Goal: Transaction & Acquisition: Purchase product/service

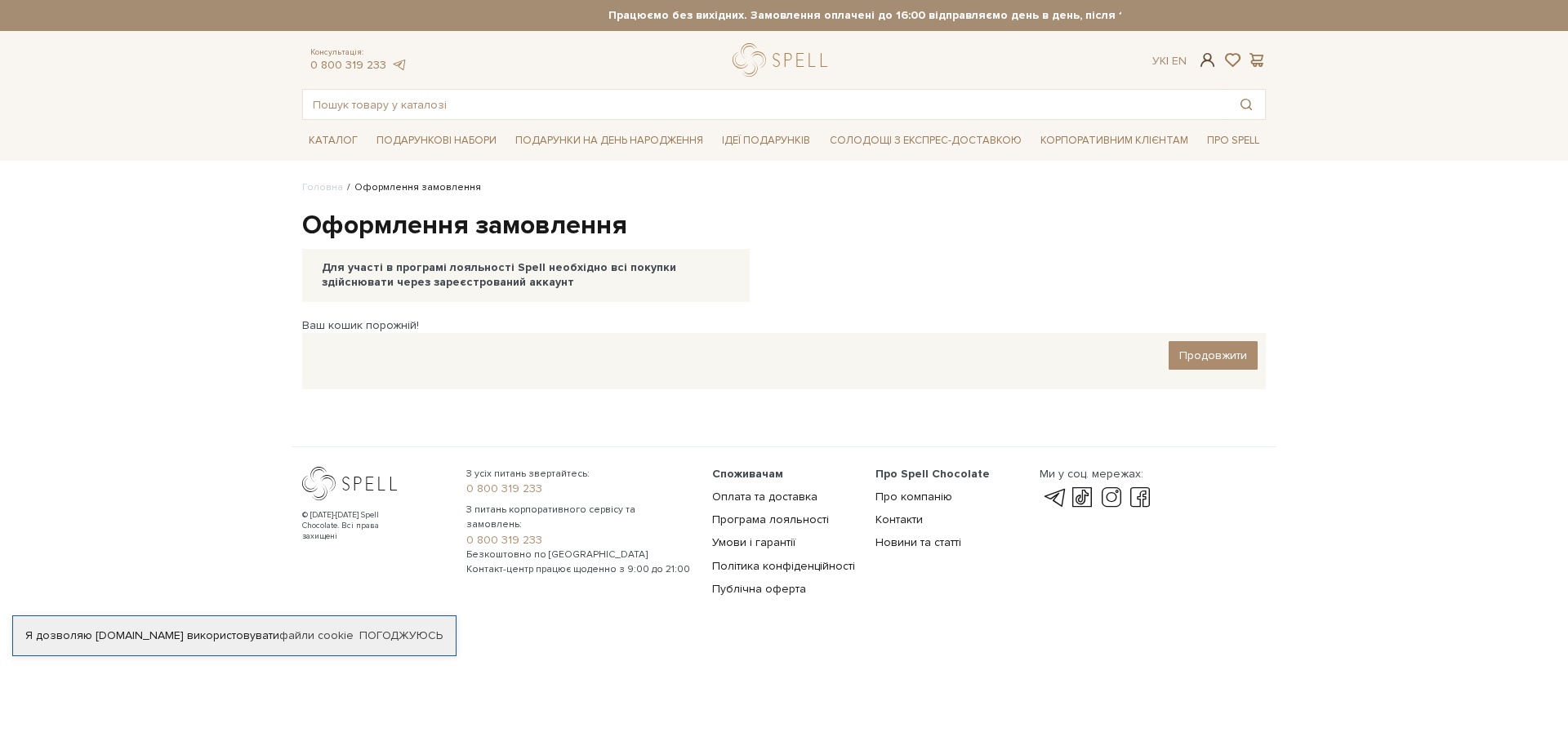
click at [1210, 56] on span at bounding box center [1208, 60] width 20 height 17
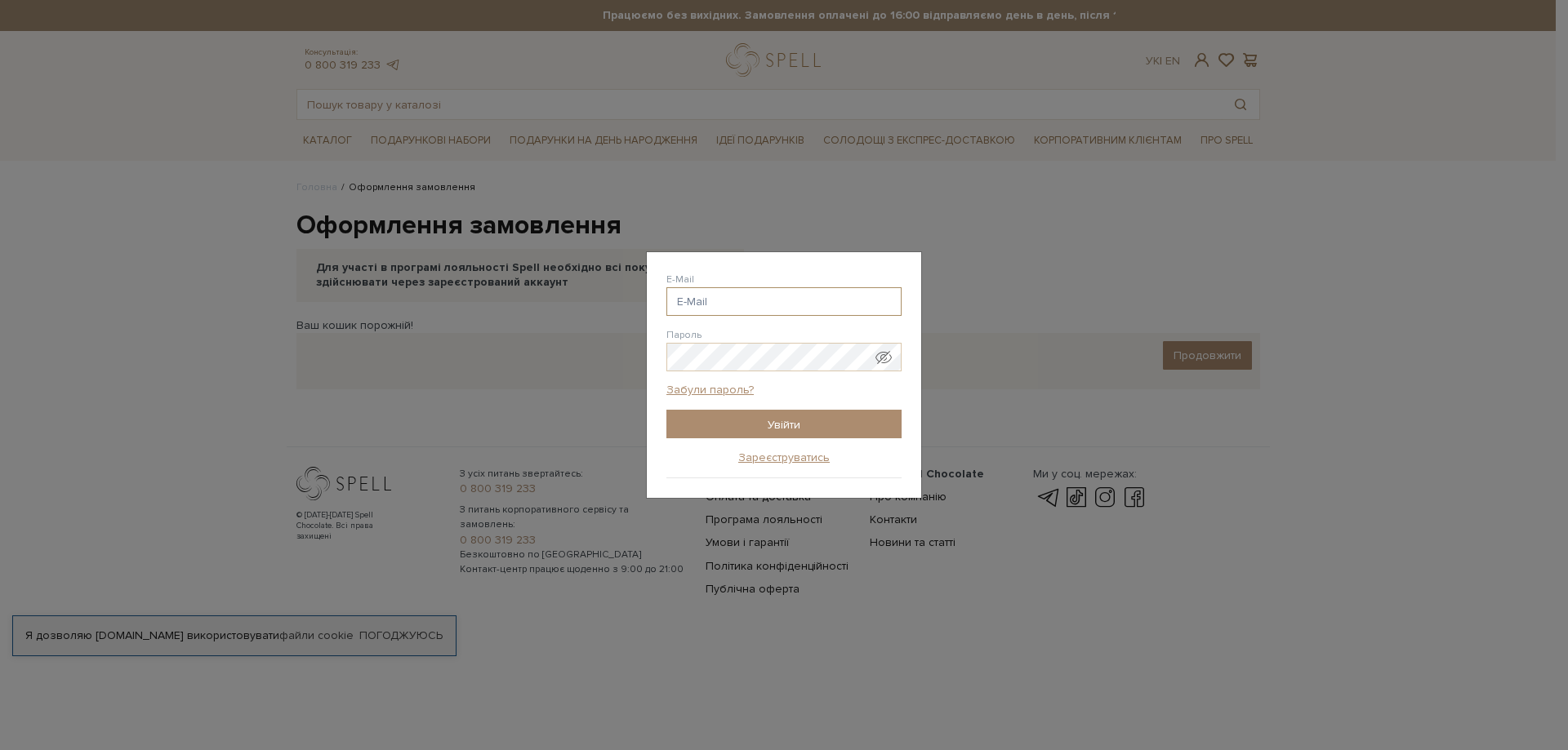
click at [762, 310] on input "E-Mail" at bounding box center [784, 301] width 235 height 28
click at [762, 309] on input "E-Mail" at bounding box center [784, 301] width 235 height 28
drag, startPoint x: 762, startPoint y: 309, endPoint x: 751, endPoint y: 294, distance: 18.6
click at [761, 305] on input "E-Mail" at bounding box center [784, 301] width 235 height 28
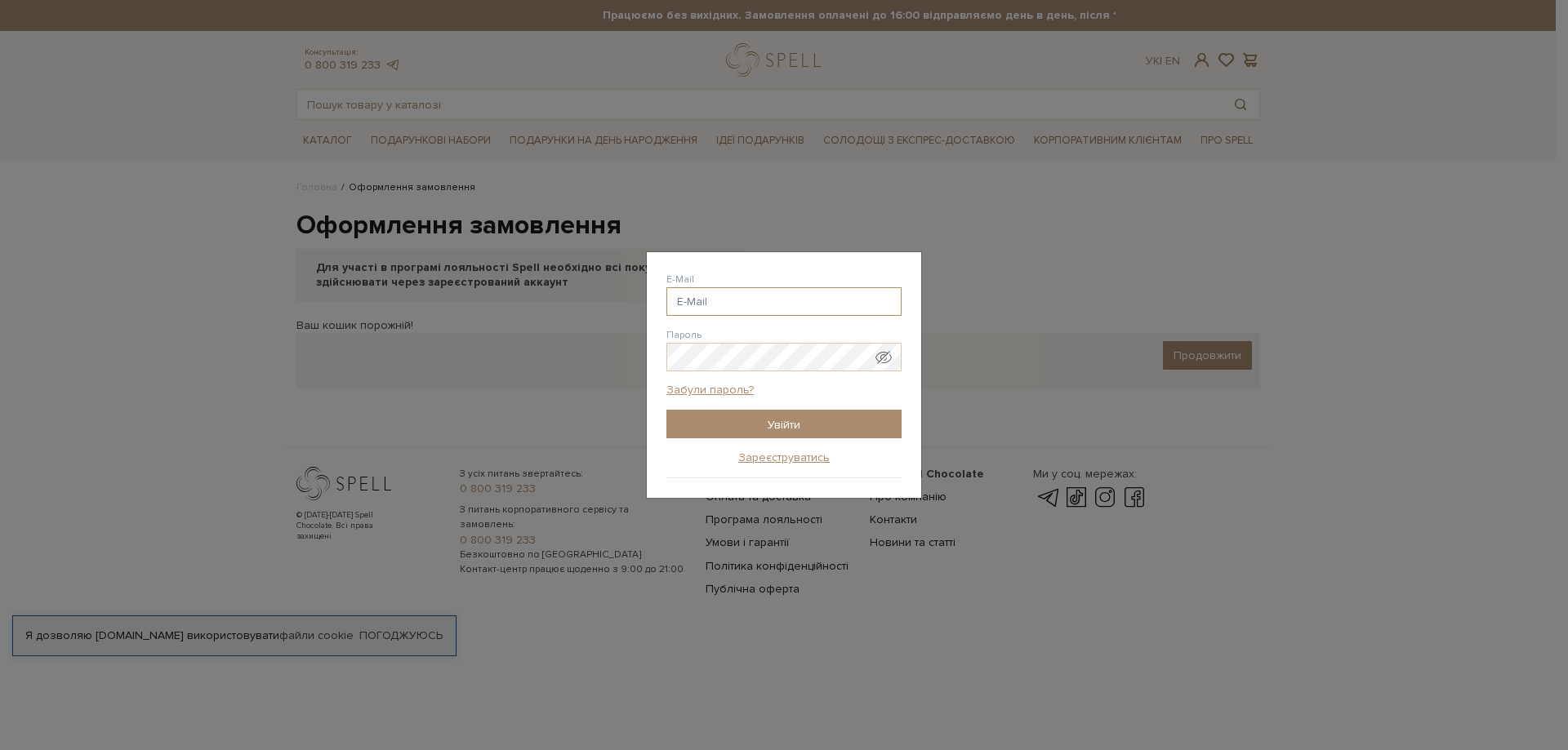
click at [751, 294] on input "E-Mail" at bounding box center [784, 301] width 235 height 28
type input "korchevuy@gmail.com"
click at [810, 429] on input "Увійти" at bounding box center [784, 423] width 235 height 28
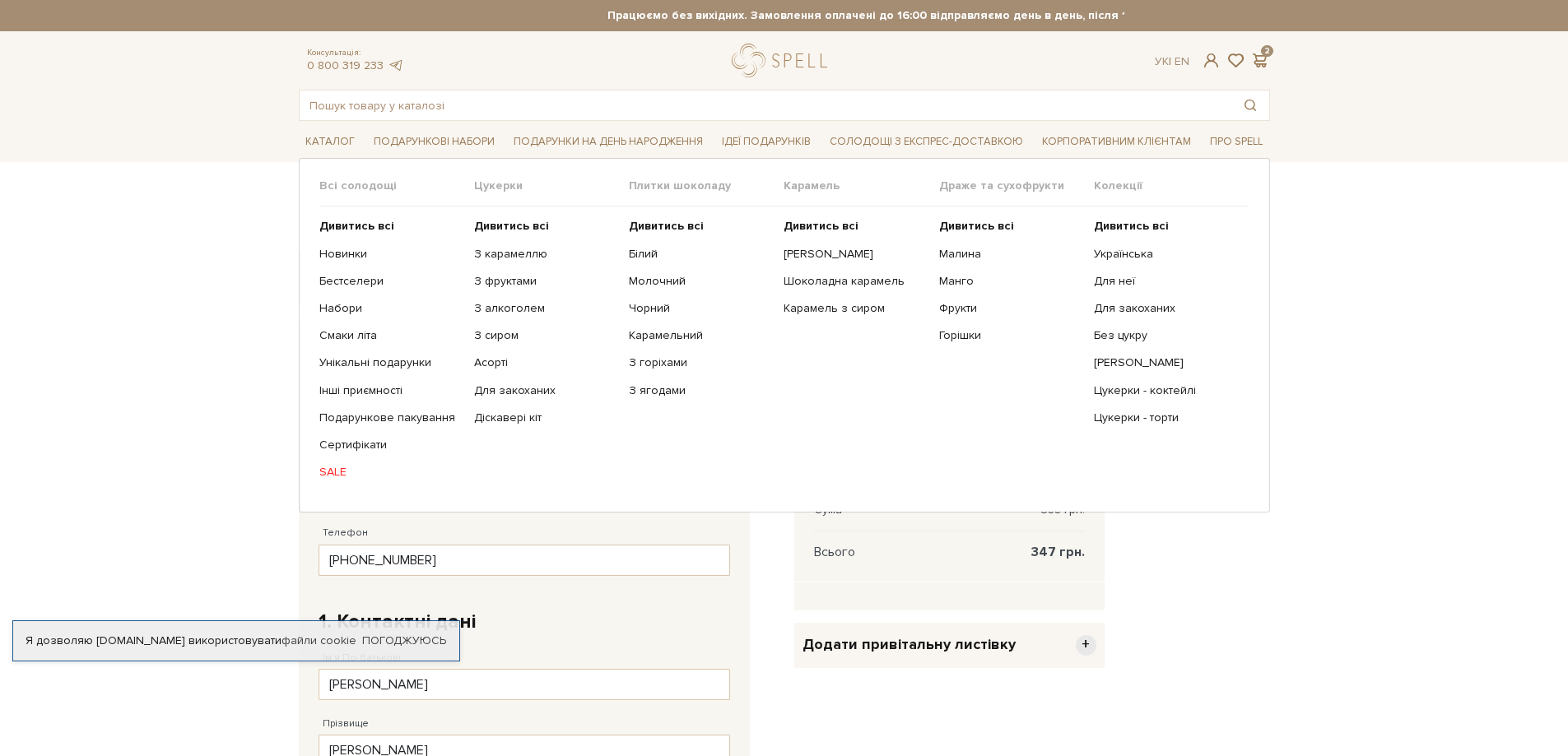
click at [329, 466] on link "SALE" at bounding box center [391, 472] width 143 height 15
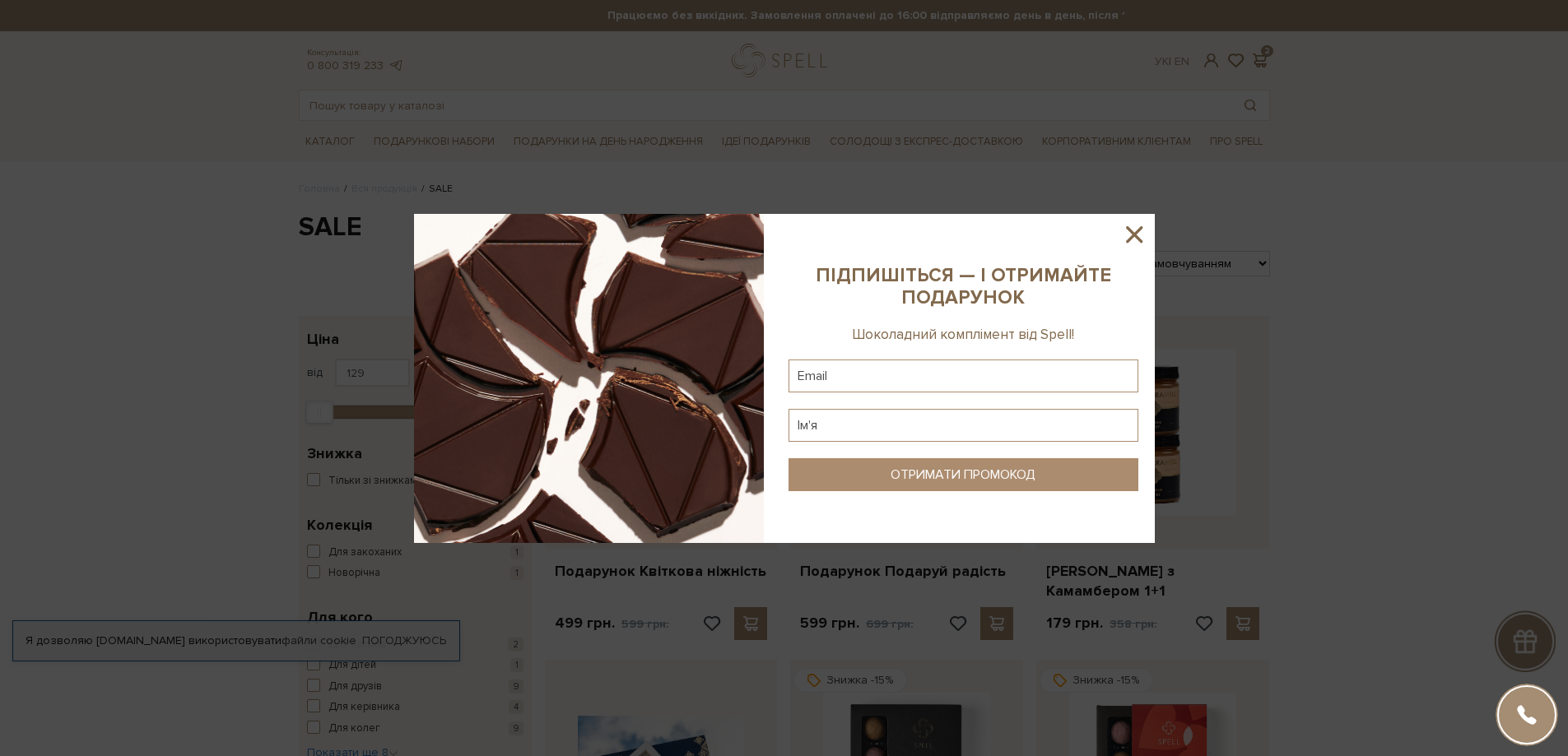
click at [1133, 233] on icon at bounding box center [1134, 234] width 16 height 16
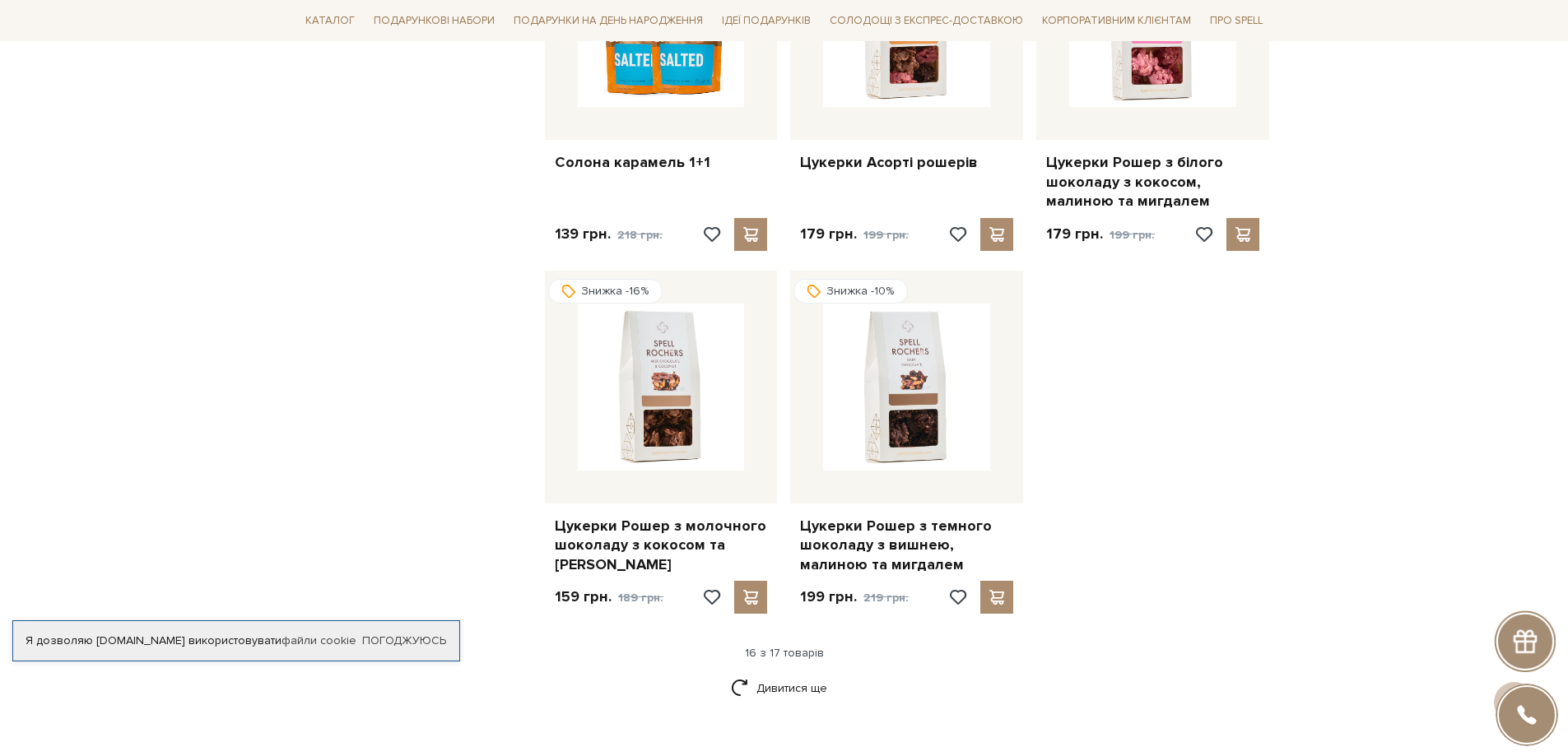
scroll to position [1813, 0]
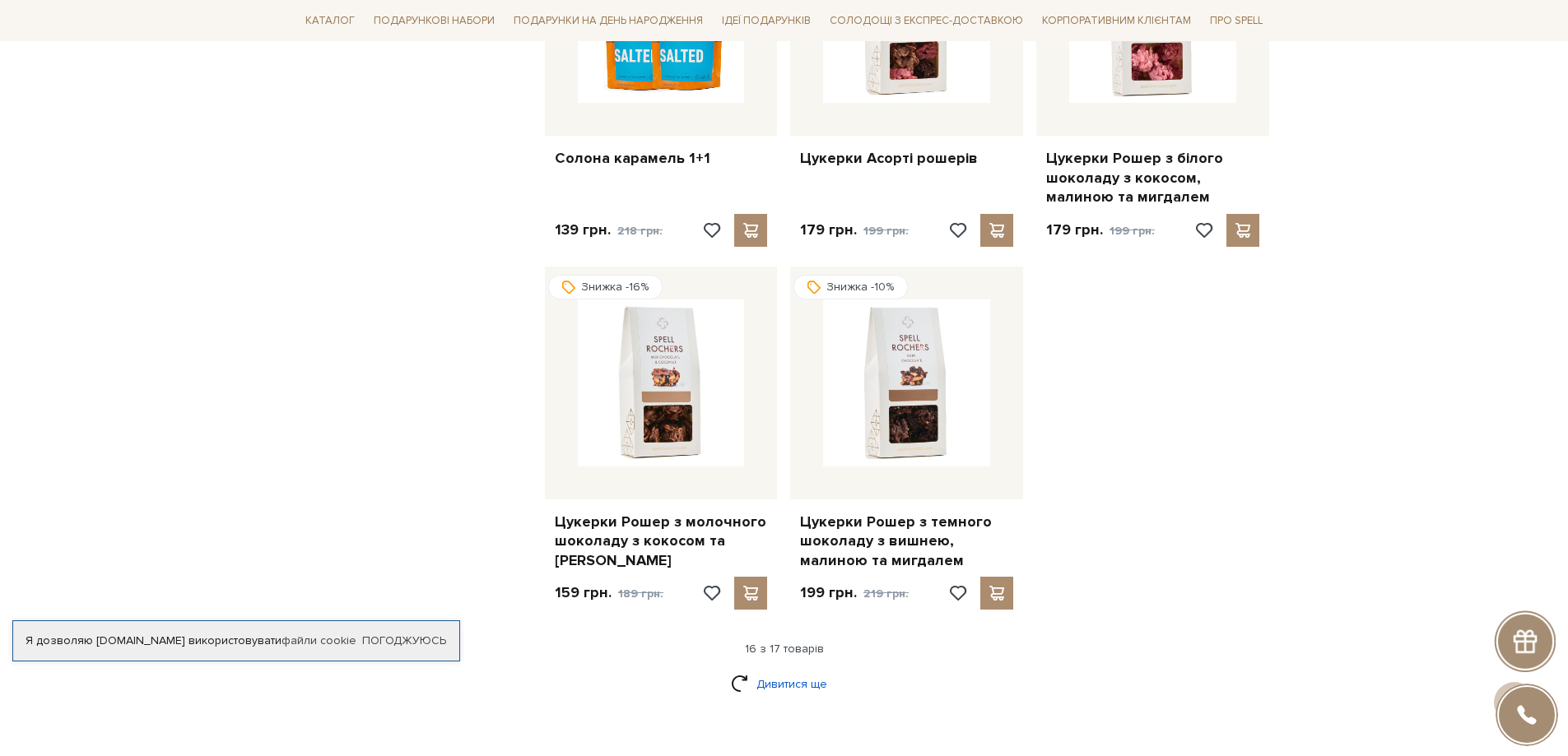
click at [771, 670] on link "Дивитися ще" at bounding box center [784, 684] width 107 height 28
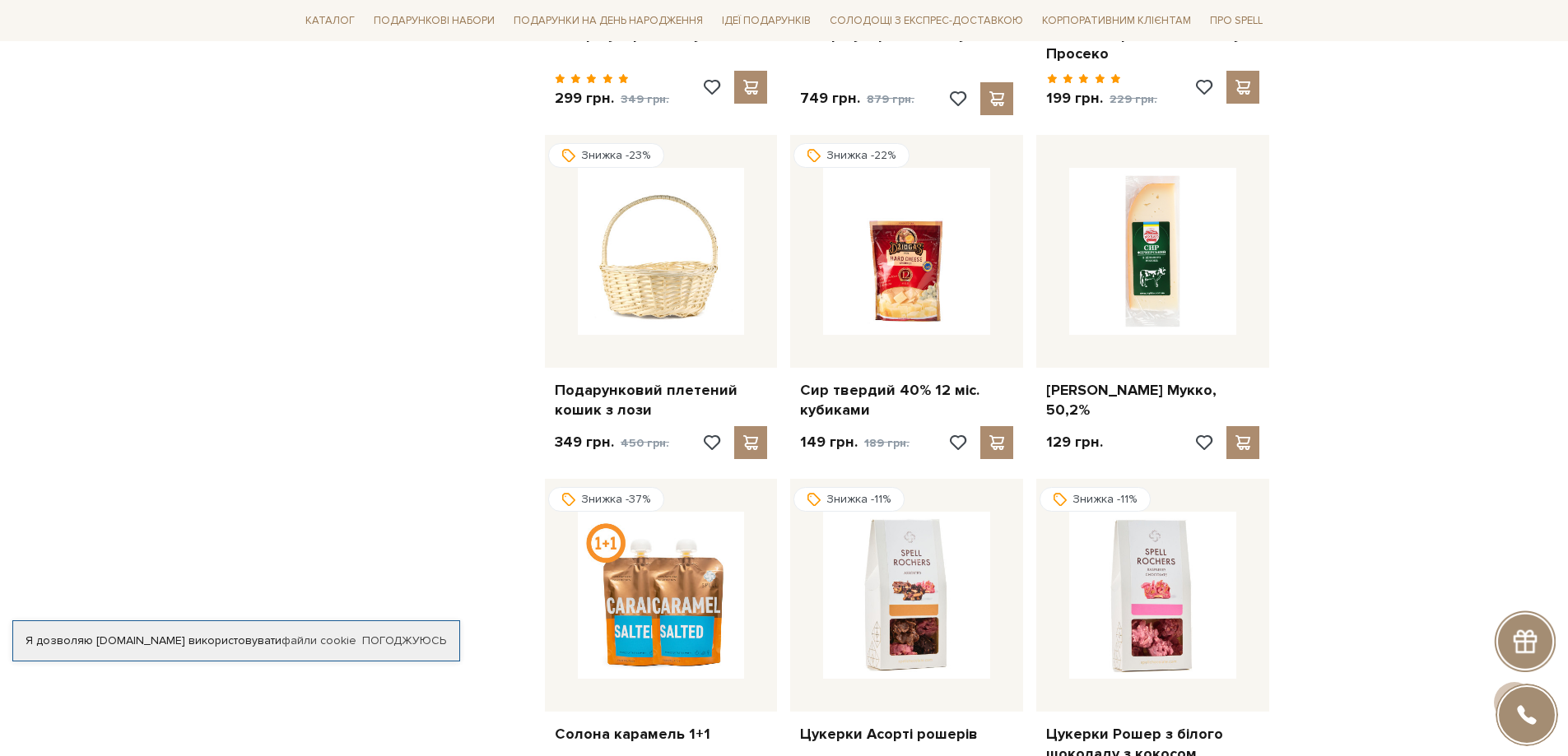
scroll to position [1155, 0]
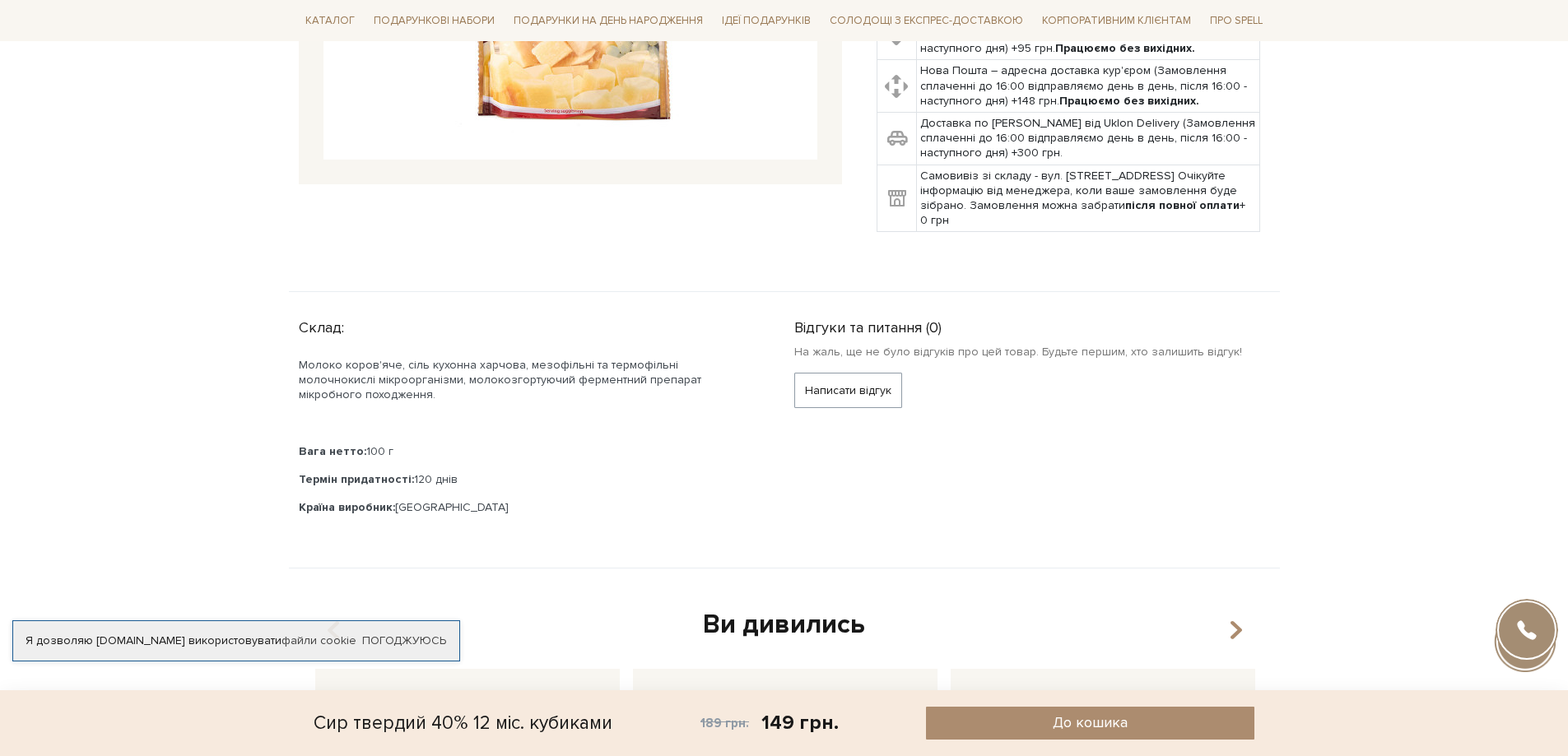
scroll to position [82, 0]
